Goal: Information Seeking & Learning: Learn about a topic

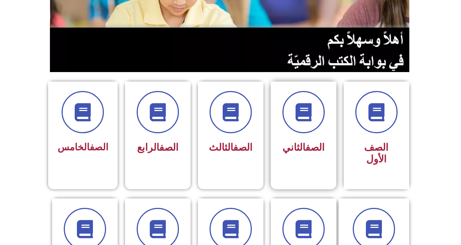
scroll to position [109, 0]
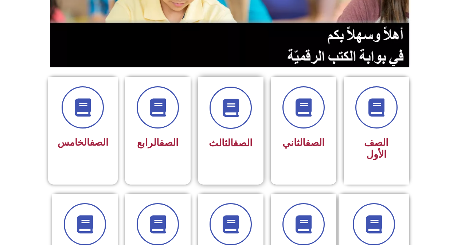
click at [220, 141] on span "الصف الثالث" at bounding box center [231, 144] width 44 height 12
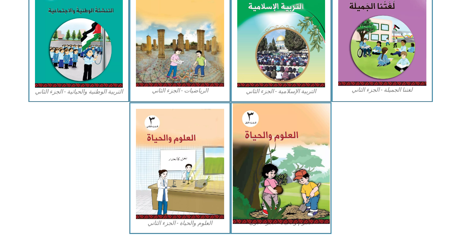
scroll to position [388, 0]
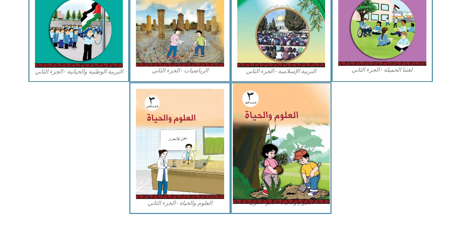
click at [287, 135] on img at bounding box center [281, 144] width 97 height 121
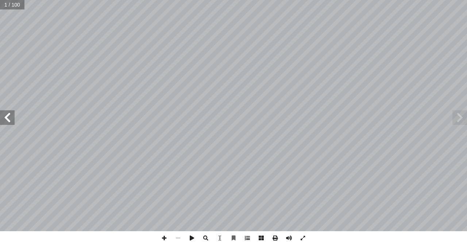
click at [247, 239] on span at bounding box center [247, 239] width 14 height 14
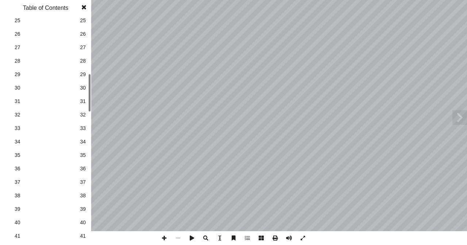
click at [83, 157] on span "35" at bounding box center [83, 156] width 6 height 8
click at [460, 117] on span at bounding box center [459, 118] width 15 height 15
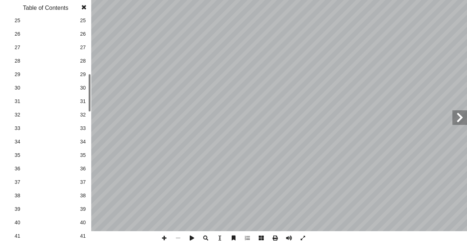
click at [460, 117] on span at bounding box center [459, 118] width 15 height 15
click at [166, 239] on span at bounding box center [164, 239] width 14 height 14
click at [84, 7] on span at bounding box center [83, 7] width 13 height 15
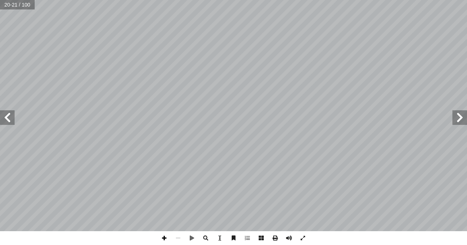
click at [163, 239] on span at bounding box center [164, 239] width 14 height 14
click at [110, 66] on html "الصفحة الرئيسية الصف الأول الصف الثاني الصف الثالث الصف الرابع الصف الخامس الصف…" at bounding box center [233, 33] width 467 height 66
click at [7, 119] on span at bounding box center [7, 118] width 15 height 15
